Goal: Task Accomplishment & Management: Use online tool/utility

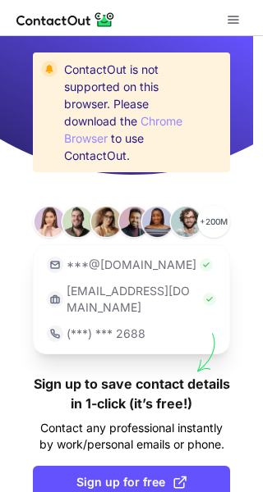
scroll to position [75, 0]
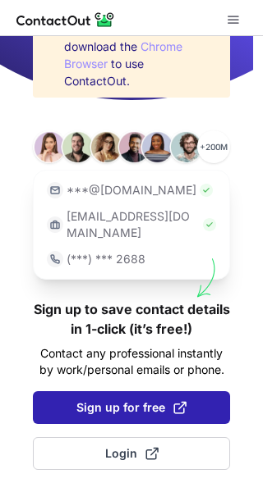
click at [126, 414] on span "Sign up for free" at bounding box center [131, 408] width 110 height 16
click at [160, 409] on span "Sign up for free" at bounding box center [131, 408] width 110 height 16
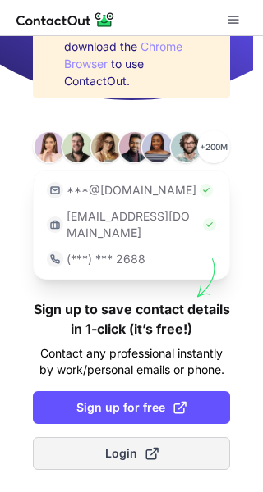
click at [142, 464] on button "Login" at bounding box center [131, 453] width 197 height 33
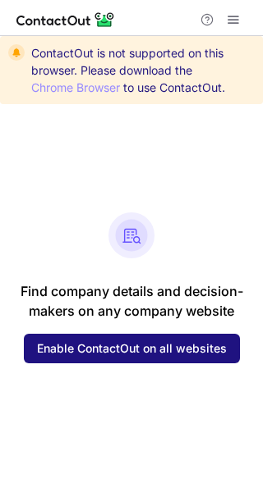
click at [146, 358] on button "Enable ContactOut on all websites" at bounding box center [132, 349] width 216 height 30
click at [135, 342] on span "Enable ContactOut on all websites" at bounding box center [132, 348] width 190 height 13
